Goal: Task Accomplishment & Management: Manage account settings

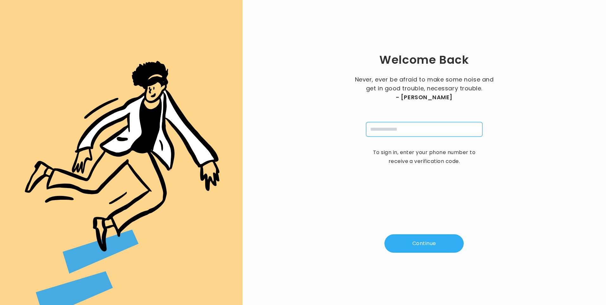
click at [397, 128] on input "tel" at bounding box center [424, 129] width 116 height 15
type input "**********"
click at [425, 243] on button "Continue" at bounding box center [423, 243] width 79 height 18
type input "*"
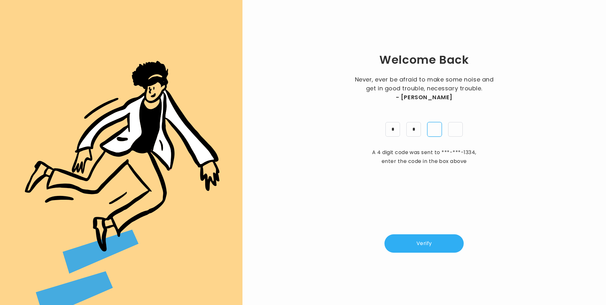
type input "*"
click at [424, 241] on button "Verify" at bounding box center [423, 243] width 79 height 18
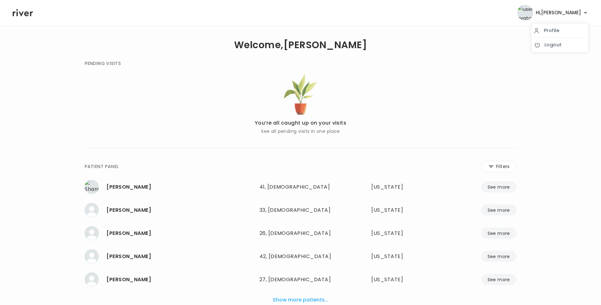
click at [579, 10] on span "Hi, Lisa" at bounding box center [558, 12] width 45 height 9
click at [557, 47] on link "Logout" at bounding box center [559, 44] width 51 height 9
